Goal: Task Accomplishment & Management: Use online tool/utility

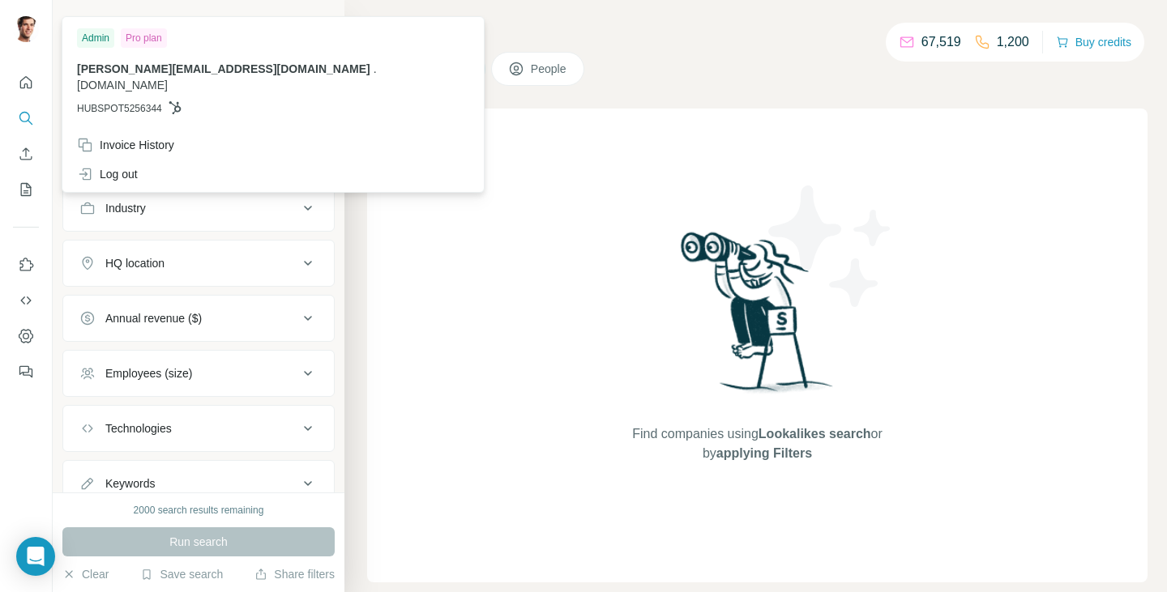
click at [177, 84] on div "[PERSON_NAME][EMAIL_ADDRESS][DOMAIN_NAME] . [DOMAIN_NAME] HUBSPOT5256344" at bounding box center [273, 88] width 392 height 55
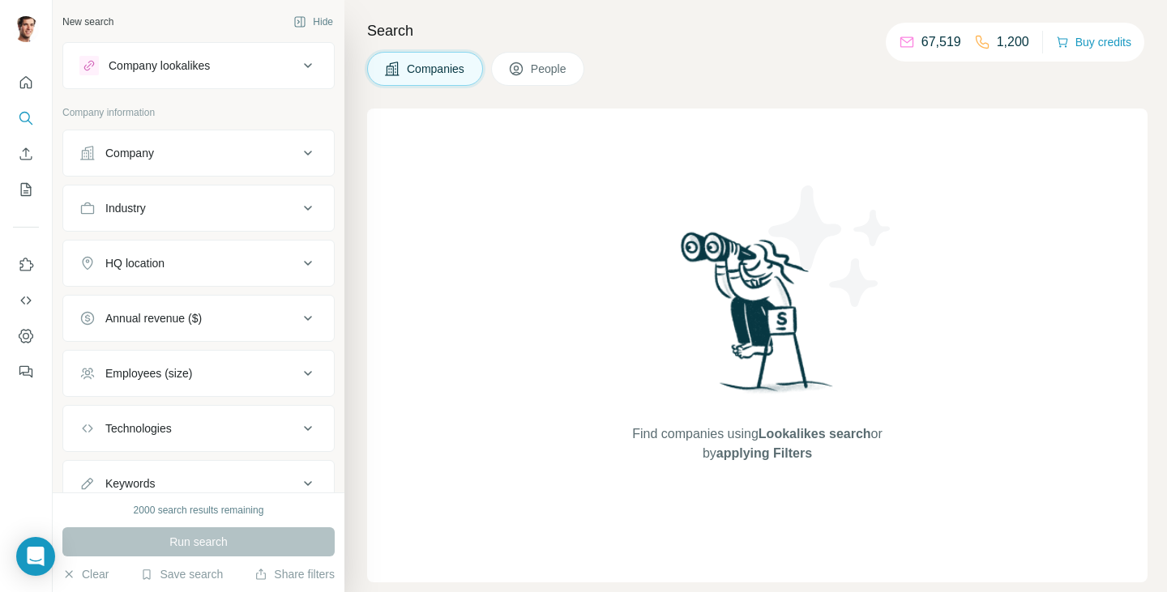
click at [539, 71] on span "People" at bounding box center [549, 69] width 37 height 16
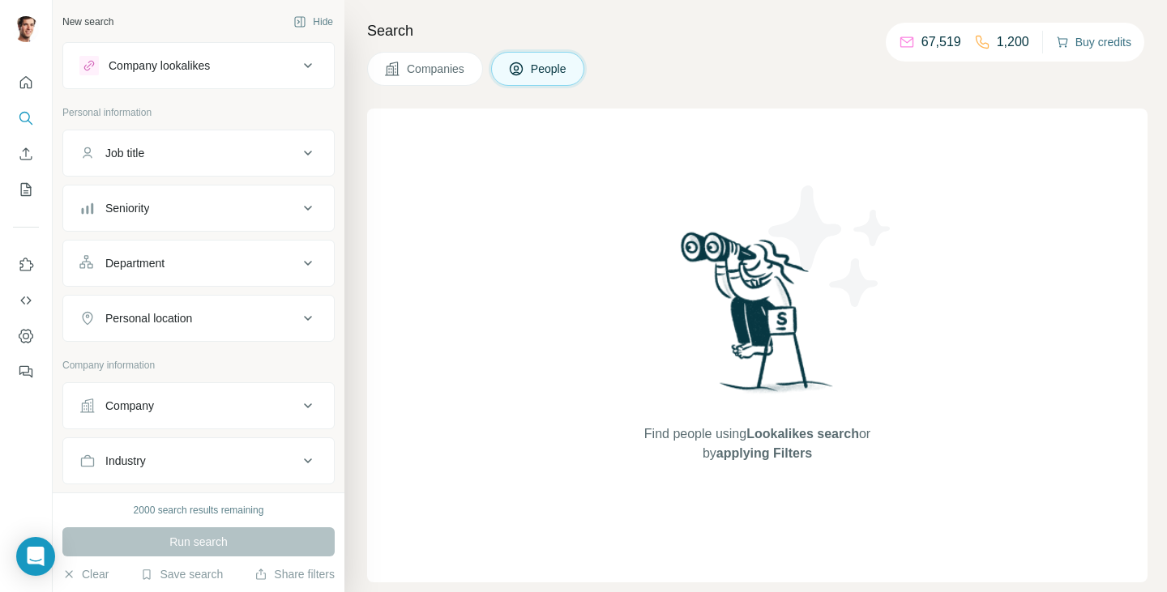
click at [1100, 45] on button "Buy credits" at bounding box center [1093, 42] width 75 height 23
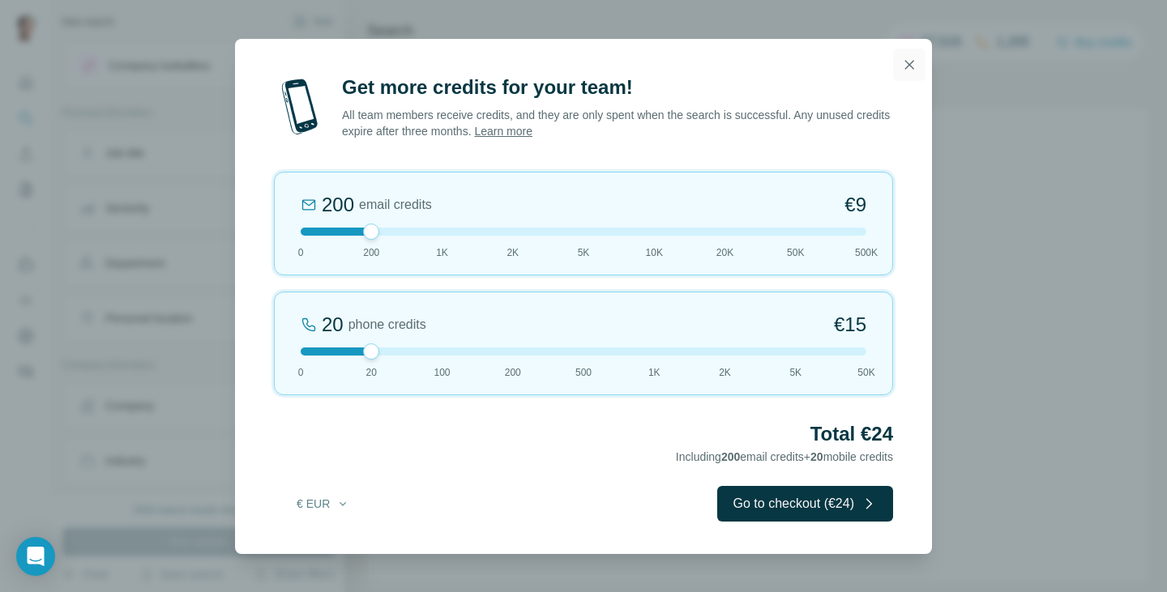
click at [912, 63] on icon "button" at bounding box center [909, 65] width 16 height 16
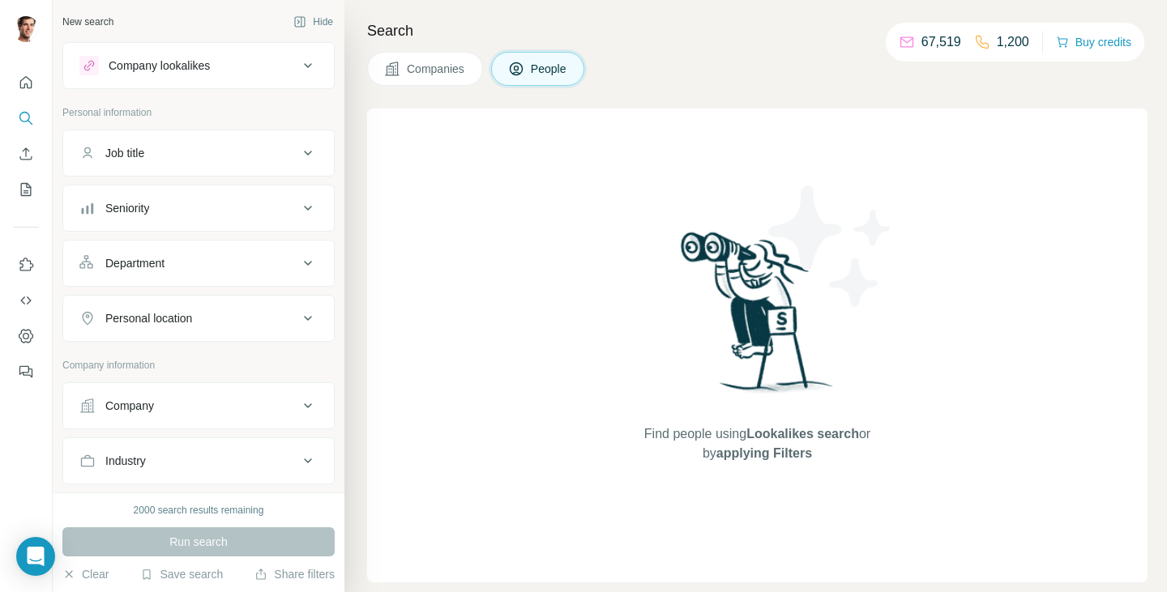
scroll to position [313, 0]
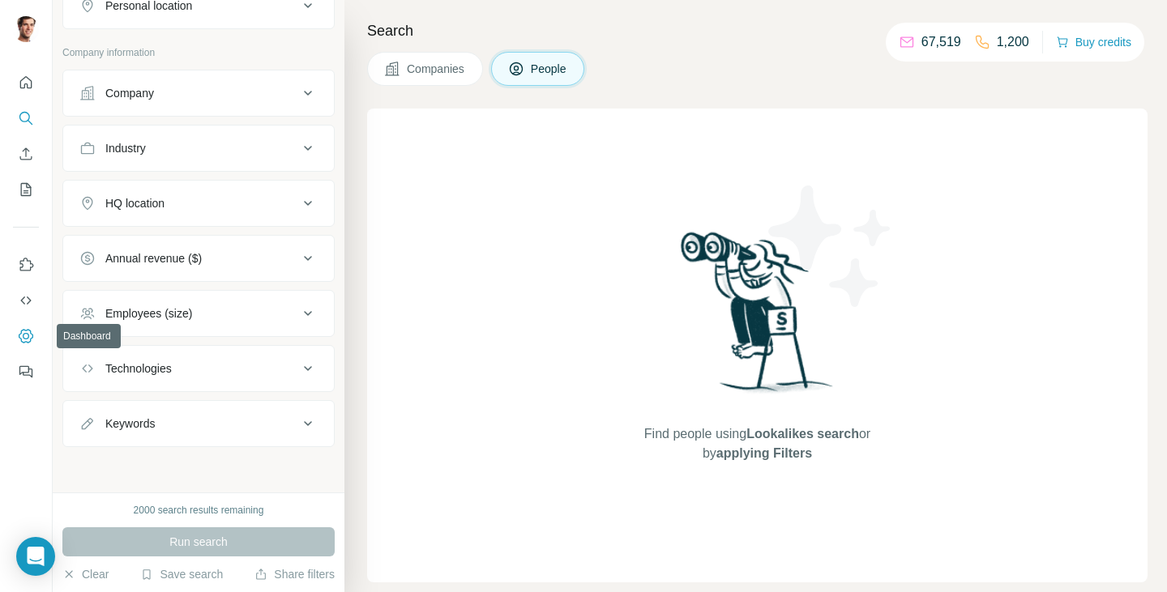
click at [30, 343] on icon "Dashboard" at bounding box center [26, 336] width 16 height 16
